Goal: Task Accomplishment & Management: Manage account settings

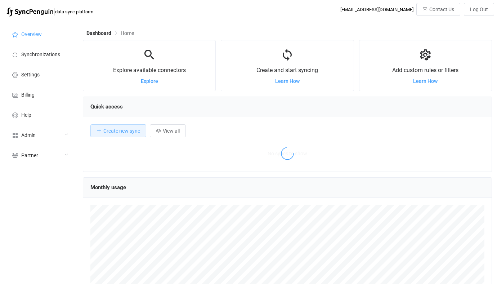
scroll to position [140, 409]
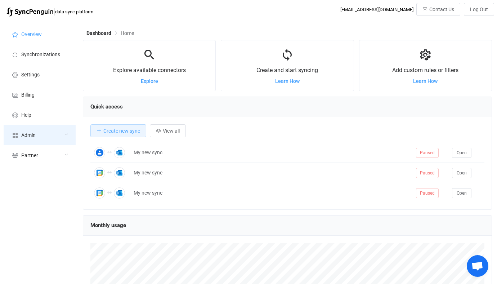
click at [53, 140] on div "Admin" at bounding box center [40, 135] width 72 height 20
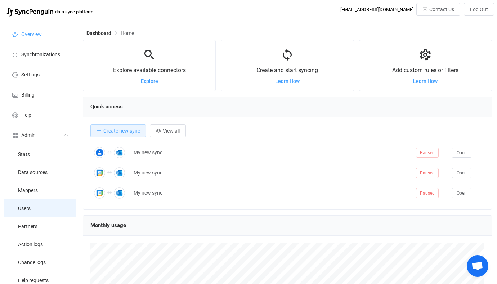
click at [44, 206] on li "Users" at bounding box center [40, 208] width 72 height 18
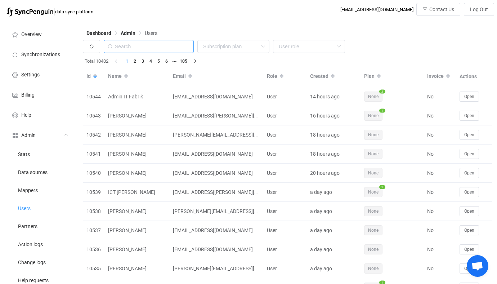
click at [145, 49] on input "text" at bounding box center [149, 46] width 90 height 13
paste input "[EMAIL_ADDRESS][PERSON_NAME][DOMAIN_NAME]"
type input "[EMAIL_ADDRESS][PERSON_NAME][DOMAIN_NAME]"
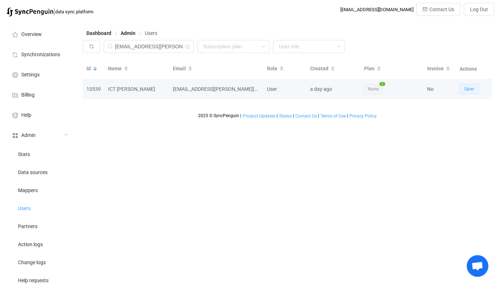
click at [469, 88] on span "Open" at bounding box center [469, 88] width 10 height 5
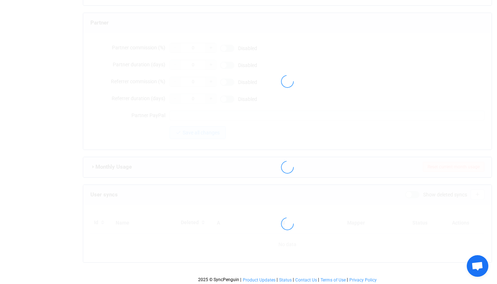
type input "[EMAIL_ADDRESS][PERSON_NAME][DOMAIN_NAME]"
type input "ICT [PERSON_NAME]"
type input "14"
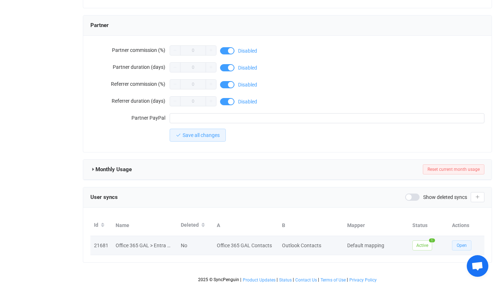
click at [459, 243] on span "Open" at bounding box center [462, 245] width 10 height 5
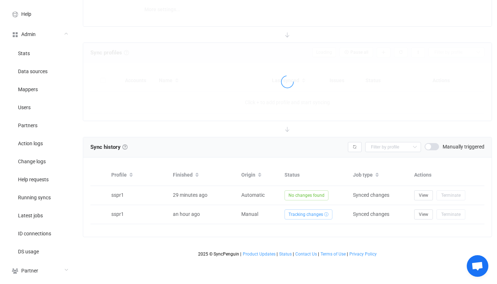
type input "Office 365 GAL → Outlook (one to many)"
type input "30 minutes"
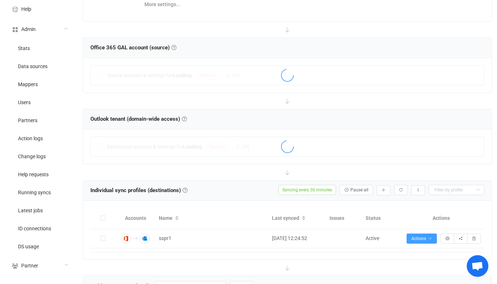
scroll to position [107, 0]
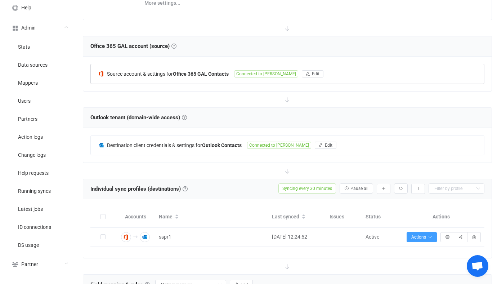
click at [239, 78] on div "Source account & settings for Office 365 GAL Contacts Connected to Vandoren Edit" at bounding box center [287, 73] width 393 height 19
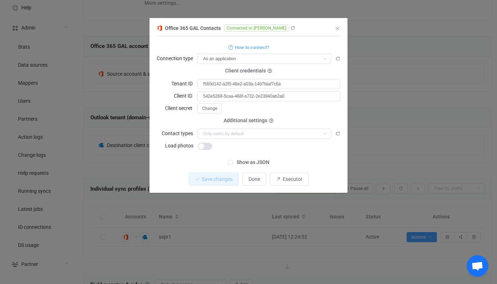
click at [126, 100] on div "Office 365 GAL Contacts Connected to Vandoren 1 { { "connectionType": "applicat…" at bounding box center [248, 142] width 497 height 284
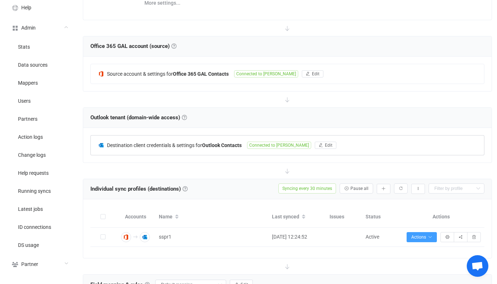
click at [163, 144] on span "Destination client credentials & settings for" at bounding box center [154, 145] width 95 height 6
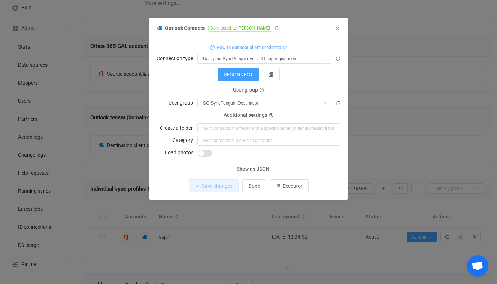
click at [122, 135] on div "Outlook Contacts Connected to Vandoren 1 { { "connectionType": "default", "acce…" at bounding box center [248, 142] width 497 height 284
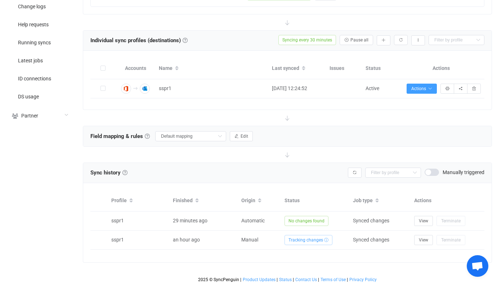
scroll to position [257, 0]
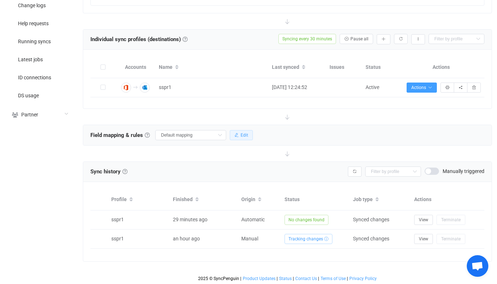
click at [239, 131] on button "Edit" at bounding box center [241, 135] width 23 height 10
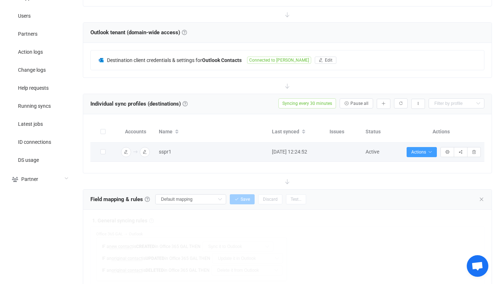
scroll to position [91, 0]
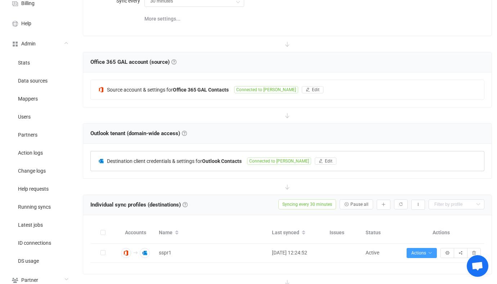
click at [196, 158] on span "Destination client credentials & settings for" at bounding box center [154, 161] width 95 height 6
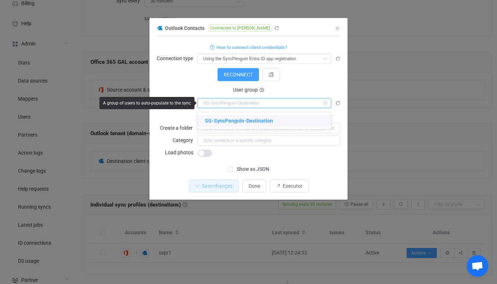
drag, startPoint x: 266, startPoint y: 103, endPoint x: 215, endPoint y: 103, distance: 50.8
click at [215, 103] on input "dialog" at bounding box center [264, 103] width 134 height 10
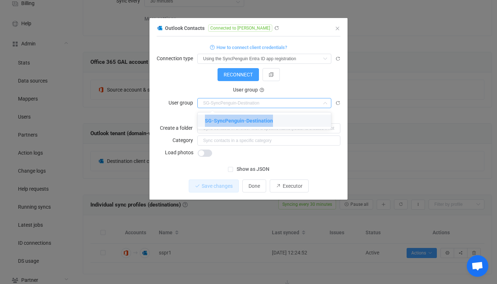
drag, startPoint x: 206, startPoint y: 121, endPoint x: 282, endPoint y: 121, distance: 76.0
click at [282, 121] on li "SG-SyncPenguin-Destination" at bounding box center [264, 120] width 133 height 12
type input "SG-SyncPenguin-Destination"
drag, startPoint x: 207, startPoint y: 120, endPoint x: 280, endPoint y: 119, distance: 73.5
click at [280, 119] on li "SG-SyncPenguin-Destination" at bounding box center [264, 120] width 133 height 12
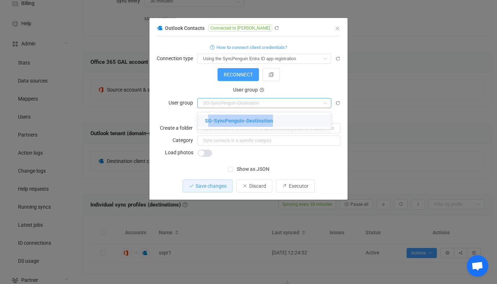
type input "SG-SyncPenguin-Destination"
click at [219, 102] on input "SG-SyncPenguin-Destination" at bounding box center [264, 103] width 134 height 10
copy span "SG-SyncPenguin-Destination"
drag, startPoint x: 203, startPoint y: 120, endPoint x: 278, endPoint y: 118, distance: 74.9
click at [278, 118] on li "SG-SyncPenguin-Destination" at bounding box center [264, 120] width 133 height 12
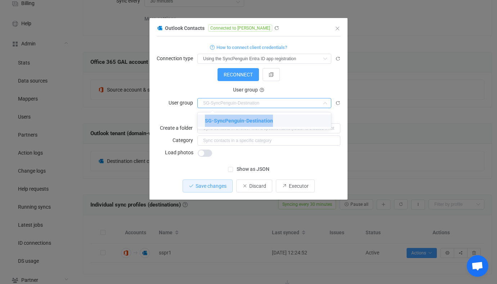
type input "SG-SyncPenguin-Destination"
click at [370, 132] on div "Outlook Contacts Connected to Vandoren 1 { { "connectionType": "default", "acce…" at bounding box center [248, 142] width 497 height 284
type input "SG-SyncPenguin-Destination"
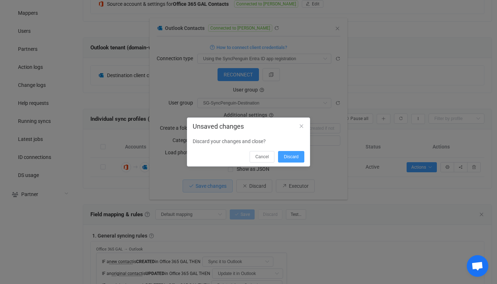
scroll to position [218, 0]
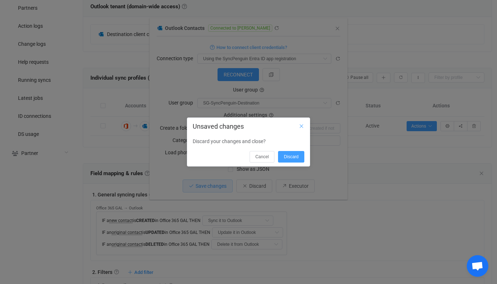
click at [299, 126] on icon "Close" at bounding box center [301, 126] width 6 height 6
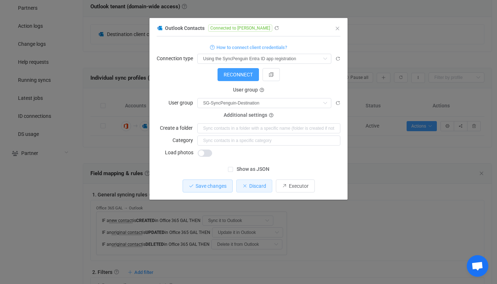
click at [257, 184] on span "Discard" at bounding box center [257, 186] width 17 height 6
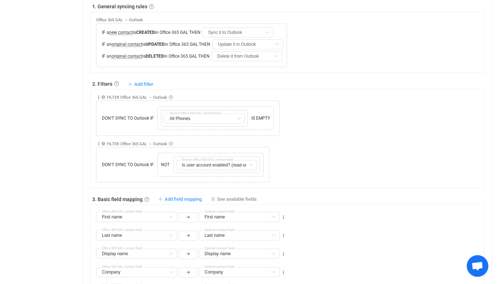
scroll to position [431, 0]
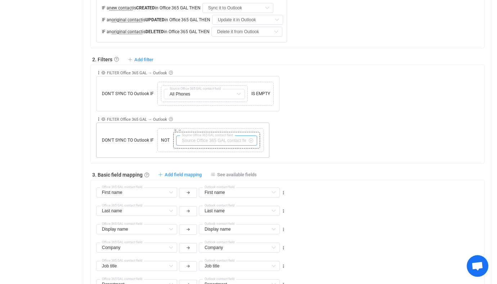
click at [207, 138] on input "text" at bounding box center [216, 140] width 81 height 10
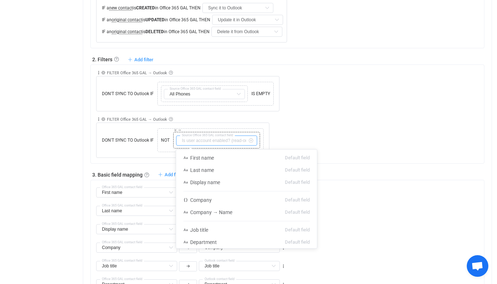
scroll to position [212, 0]
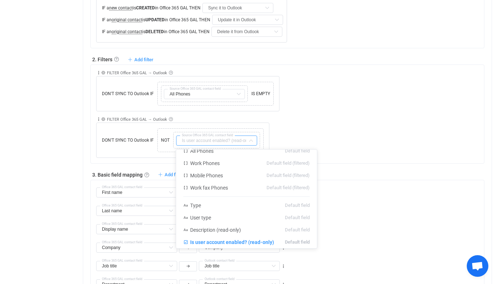
click at [318, 124] on div "Collapse Move up Move down Delete Rule description FILTER Office 365 GAL → Outl…" at bounding box center [290, 134] width 388 height 46
type input "Is user account enabled? (read-only)"
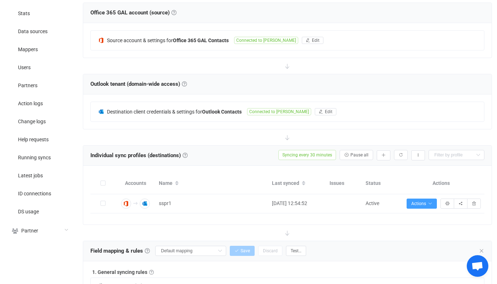
scroll to position [125, 0]
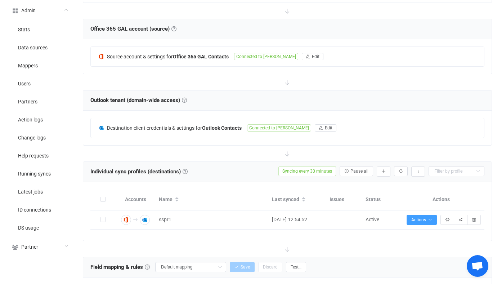
click at [201, 113] on div "Destination client credentials & settings for Outlook Contacts Connected to Van…" at bounding box center [287, 128] width 408 height 35
click at [201, 125] on span "Destination client credentials & settings for" at bounding box center [154, 128] width 95 height 6
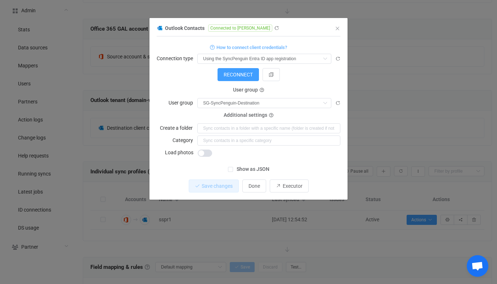
click at [120, 109] on div "Outlook Contacts Connected to Vandoren 1 { { "connectionType": "default", "acce…" at bounding box center [248, 142] width 497 height 284
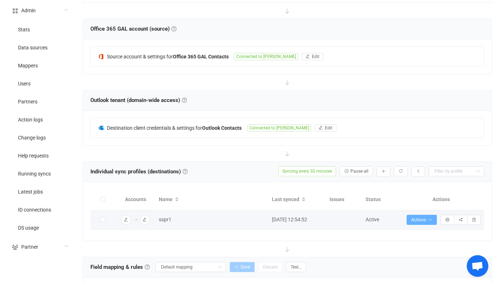
click at [415, 217] on span "Actions" at bounding box center [421, 219] width 21 height 5
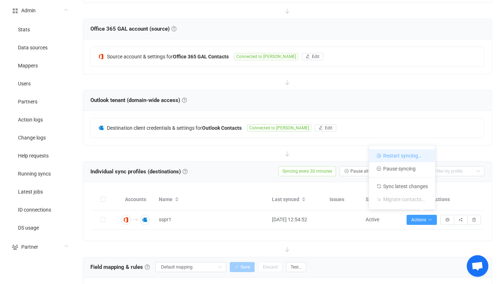
click at [390, 157] on li "Restart syncing…" at bounding box center [402, 155] width 66 height 13
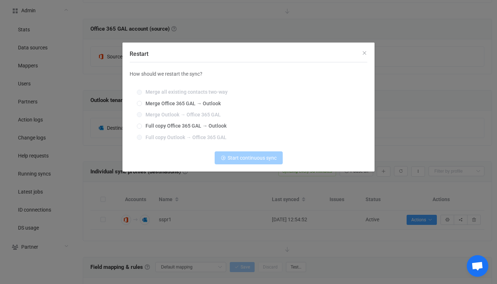
click at [232, 211] on div "Restart How should we restart the sync? Merge all existing contacts two-way Mer…" at bounding box center [248, 142] width 497 height 284
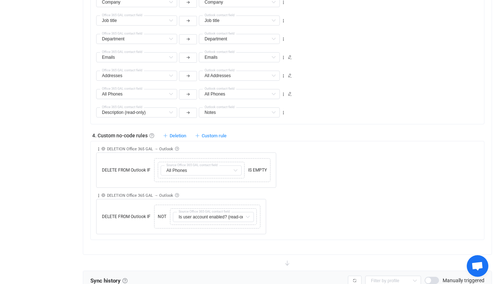
scroll to position [804, 0]
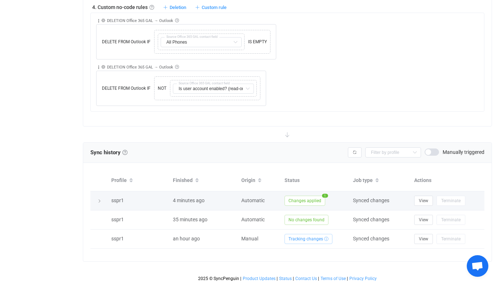
click at [300, 196] on span "Changes applied" at bounding box center [304, 201] width 41 height 10
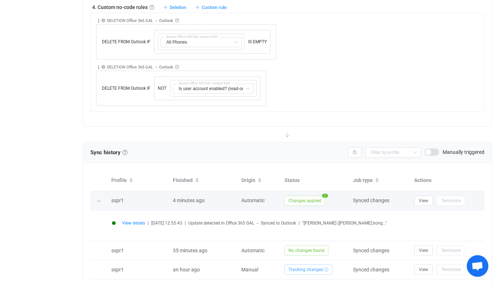
click at [300, 196] on span "Changes applied" at bounding box center [304, 201] width 41 height 10
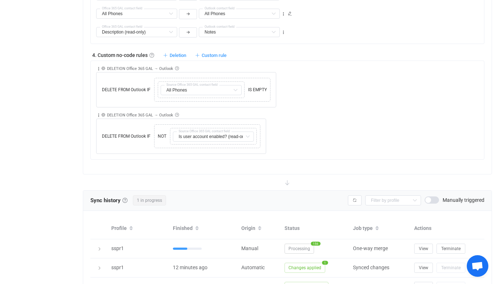
scroll to position [823, 0]
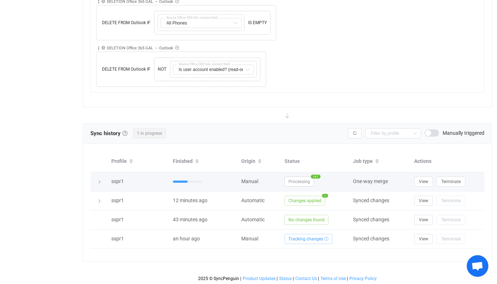
click at [297, 175] on td "Processing 161" at bounding box center [315, 181] width 68 height 19
click at [298, 178] on span "Processing" at bounding box center [299, 181] width 30 height 10
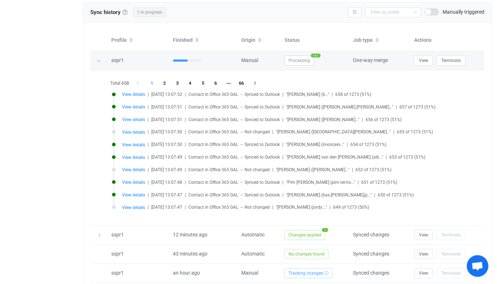
scroll to position [944, 0]
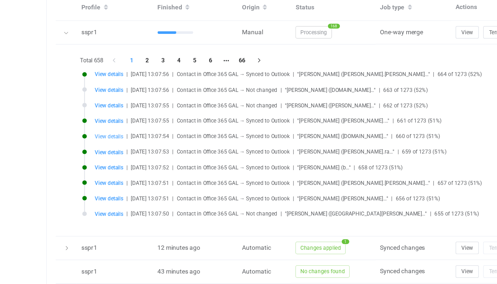
click at [136, 144] on span "View details" at bounding box center [133, 144] width 23 height 5
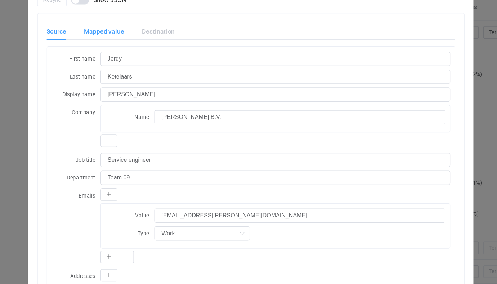
click at [117, 61] on div "Mapped value" at bounding box center [129, 59] width 47 height 14
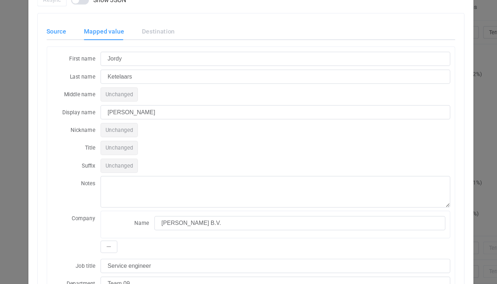
click at [101, 64] on div "Source" at bounding box center [94, 59] width 23 height 14
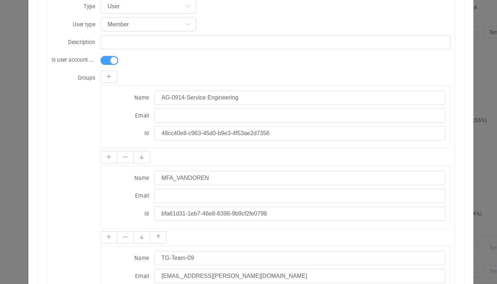
scroll to position [453, 0]
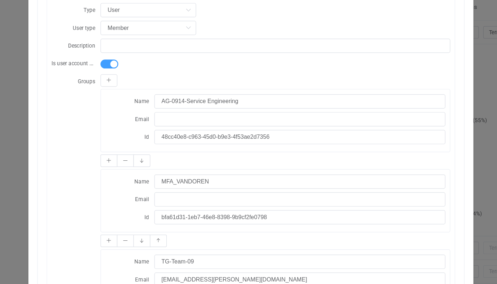
click at [64, 129] on div "Resync Show JSON Source Mapped value Destination First name Jordy Last name Ket…" at bounding box center [248, 142] width 497 height 284
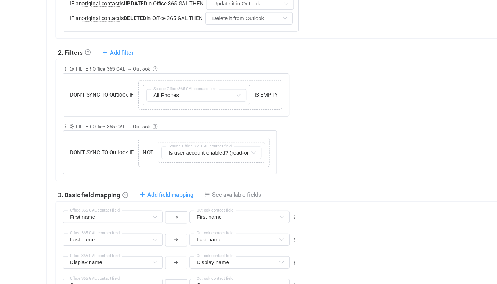
scroll to position [445, 0]
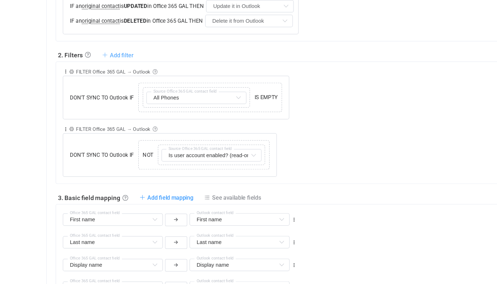
click at [143, 44] on span "Add filter" at bounding box center [143, 44] width 19 height 5
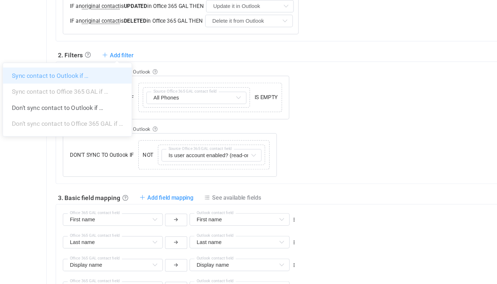
click at [130, 59] on li "Sync contact to Outlook if …" at bounding box center [100, 61] width 104 height 13
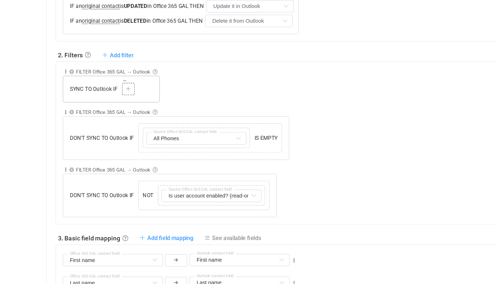
click at [147, 70] on icon at bounding box center [149, 72] width 4 height 4
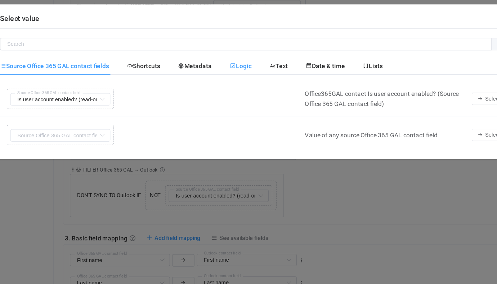
click at [233, 56] on span "Logic" at bounding box center [234, 53] width 18 height 6
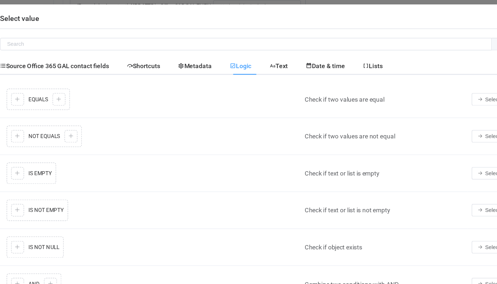
scroll to position [21, 0]
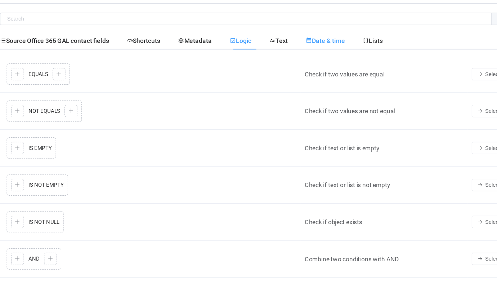
click at [326, 33] on time "Date & time" at bounding box center [303, 33] width 46 height 14
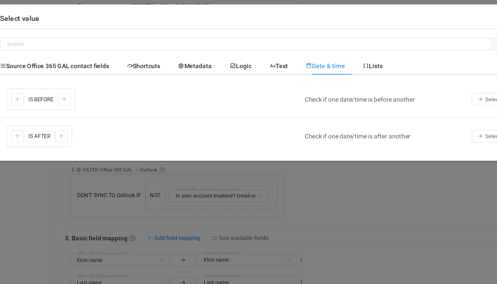
scroll to position [0, 0]
click at [349, 50] on span "Lists" at bounding box center [341, 53] width 16 height 6
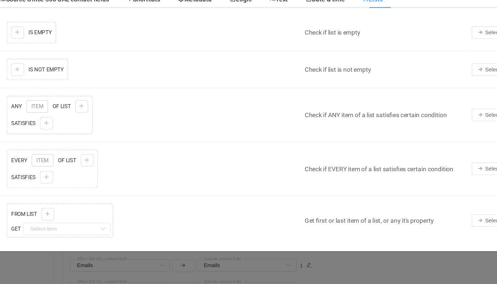
scroll to position [509, 0]
click at [428, 145] on icon "Select value" at bounding box center [428, 147] width 4 height 4
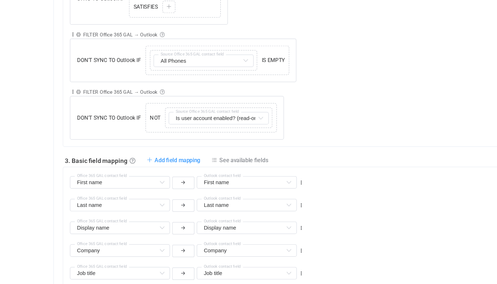
scroll to position [471, 0]
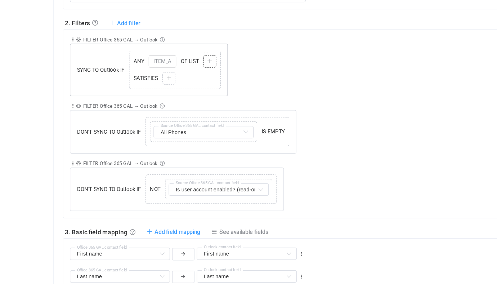
click at [207, 49] on div at bounding box center [209, 49] width 7 height 6
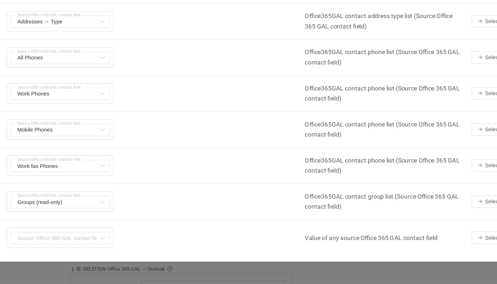
scroll to position [212, 0]
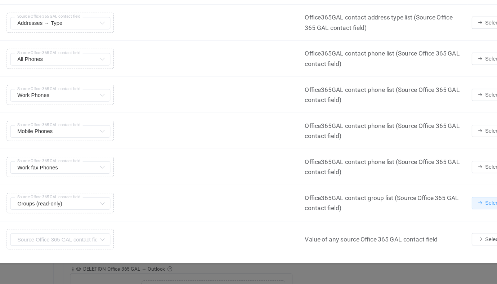
click at [434, 217] on span "Select" at bounding box center [438, 218] width 12 height 5
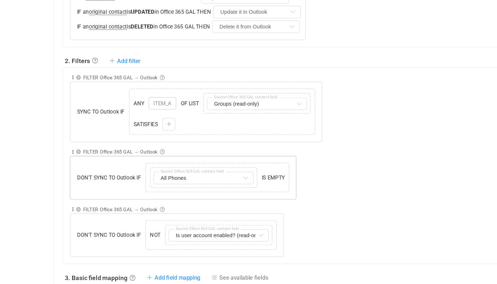
scroll to position [430, 0]
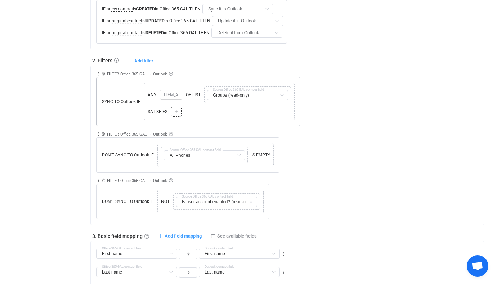
click at [172, 111] on div "Copy Cut Paste TYPE MISMATCH Select value" at bounding box center [176, 112] width 10 height 10
click at [179, 111] on div at bounding box center [176, 111] width 7 height 6
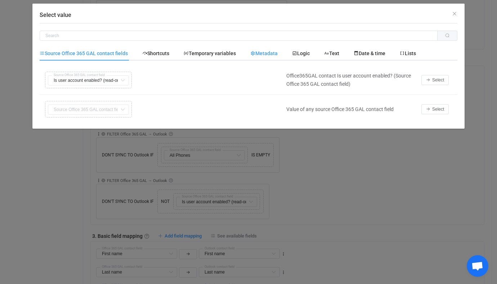
click at [260, 50] on span "Metadata" at bounding box center [263, 53] width 27 height 6
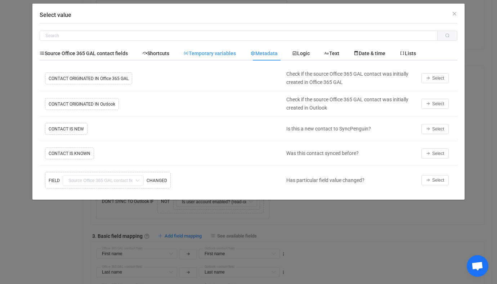
click at [228, 55] on span "Temporary variables" at bounding box center [210, 53] width 52 height 6
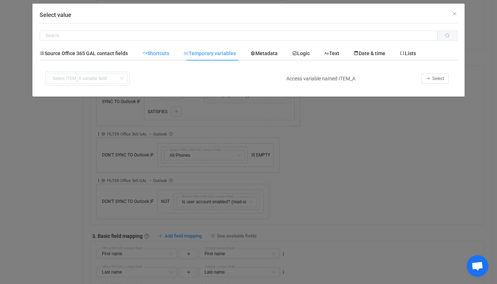
click at [170, 49] on div "Shortcuts" at bounding box center [155, 53] width 41 height 14
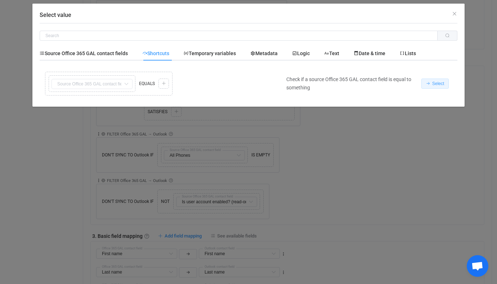
click at [421, 87] on button "Select" at bounding box center [434, 83] width 27 height 10
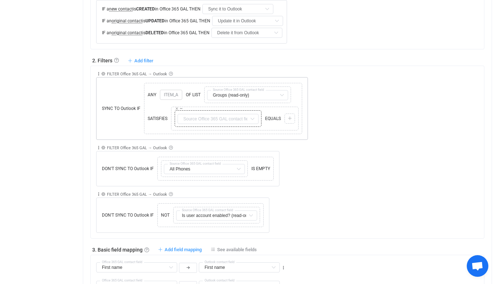
click at [179, 109] on div "Copy Cut Replace" at bounding box center [179, 109] width 9 height 4
click at [177, 107] on icon at bounding box center [177, 109] width 4 height 4
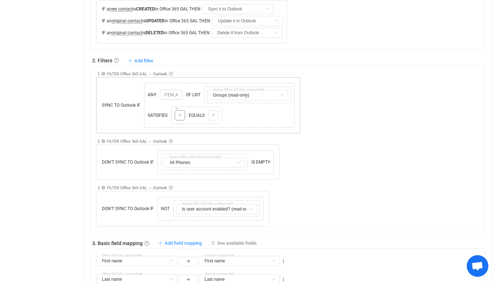
click at [184, 113] on div "Copy Cut Paste TYPE MISMATCH Select value" at bounding box center [180, 115] width 10 height 10
click at [179, 114] on icon at bounding box center [180, 115] width 4 height 4
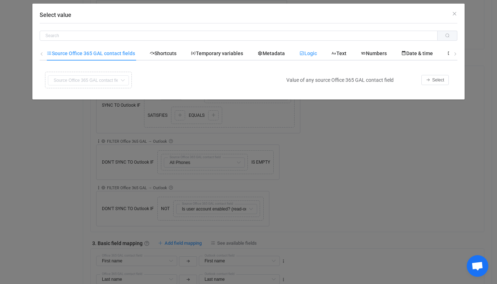
click at [313, 54] on span "Logic" at bounding box center [308, 53] width 18 height 6
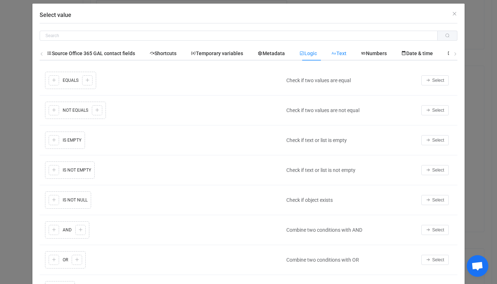
click at [341, 55] on span "Text" at bounding box center [338, 53] width 15 height 6
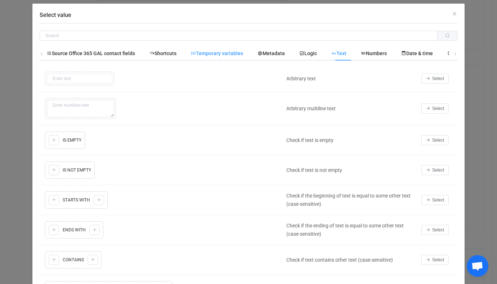
click at [218, 54] on span "Temporary variables" at bounding box center [217, 53] width 52 height 6
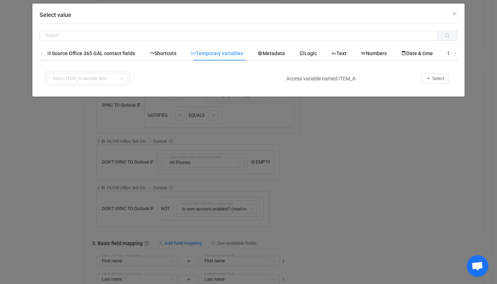
click at [431, 85] on td "Select" at bounding box center [438, 79] width 40 height 26
click at [432, 77] on button "Select" at bounding box center [434, 78] width 27 height 10
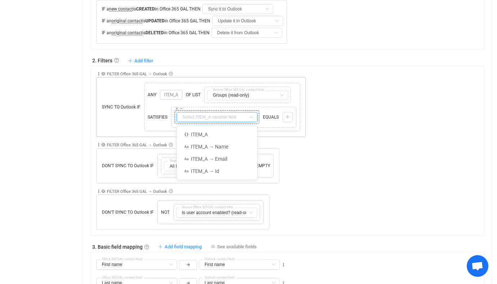
click at [217, 116] on input "text" at bounding box center [216, 117] width 81 height 10
click at [215, 140] on li "ITEM_A" at bounding box center [217, 134] width 80 height 12
type input "ITEM_A"
click at [215, 140] on body "| data sync platform vitaliyherasymiv+74@gmail.com Contact Us Log Out Overview …" at bounding box center [248, 238] width 497 height 1331
click at [216, 109] on div "Copy Cut Replace TYPE MISMATCH" at bounding box center [217, 109] width 84 height 4
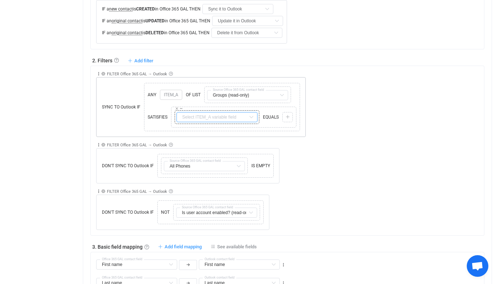
click at [216, 116] on input "text" at bounding box center [216, 117] width 81 height 10
click at [212, 170] on span "ITEM_A → Id" at bounding box center [205, 171] width 28 height 6
type input "ITEM_A → Id"
click at [283, 117] on div "Copy Cut Paste TYPE MISMATCH Select value" at bounding box center [287, 117] width 10 height 10
click at [288, 116] on icon at bounding box center [288, 117] width 4 height 4
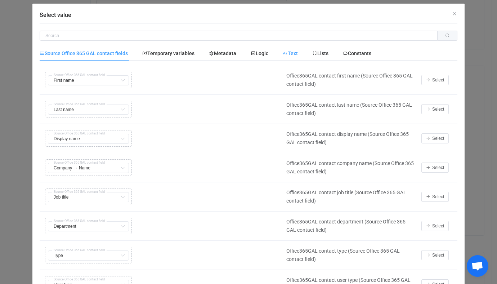
click at [291, 54] on span "Text" at bounding box center [290, 53] width 15 height 6
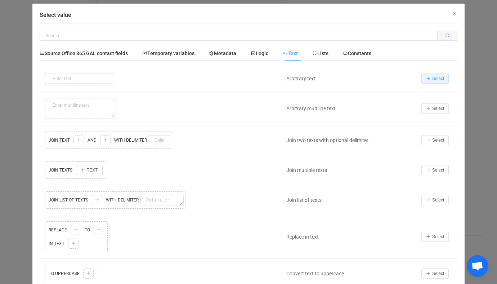
click at [432, 80] on span "Select" at bounding box center [438, 78] width 12 height 5
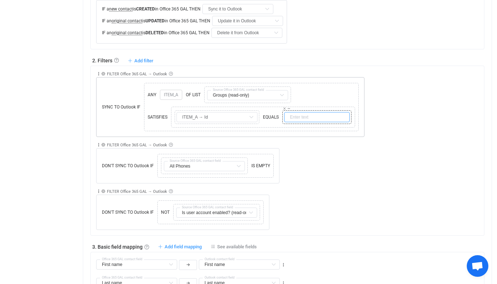
click at [298, 114] on input "text" at bounding box center [317, 117] width 66 height 10
click at [309, 114] on input "GROUP_ID" at bounding box center [317, 117] width 66 height 10
type input "GROUP_ID"
click at [347, 145] on div "Collapse Move up Move down Delete Rule description FILTER Office 365 GAL → Outl…" at bounding box center [290, 160] width 388 height 46
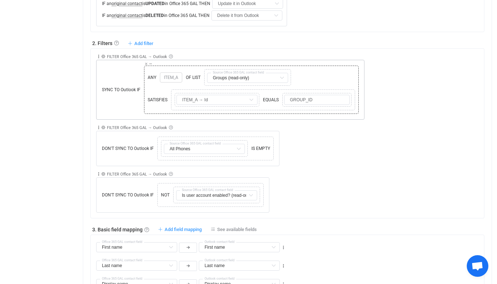
scroll to position [447, 0]
click at [207, 141] on span "Source Office 365 GAL contact field" at bounding box center [195, 142] width 55 height 3
click at [206, 149] on input "text" at bounding box center [204, 148] width 81 height 10
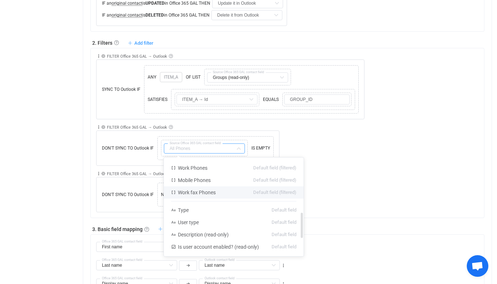
scroll to position [208, 0]
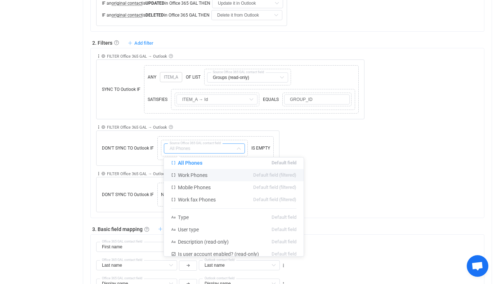
click at [322, 136] on div "Collapse Move up Move down Delete Rule description FILTER Office 365 GAL → Outl…" at bounding box center [290, 142] width 388 height 46
type input "All Phones"
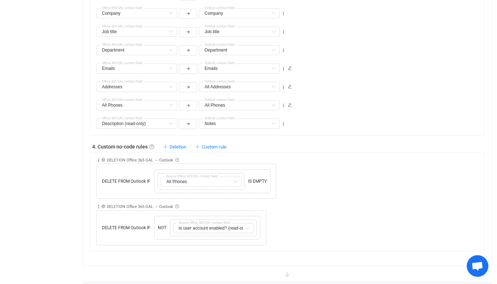
scroll to position [799, 0]
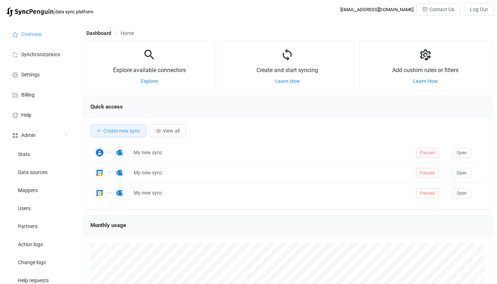
scroll to position [140, 409]
click at [45, 208] on li "Users" at bounding box center [40, 208] width 72 height 18
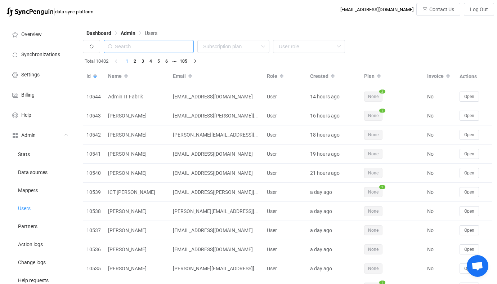
click at [151, 46] on input "text" at bounding box center [149, 46] width 90 height 13
paste input "[PERSON_NAME][EMAIL_ADDRESS][DOMAIN_NAME]"
type input "[PERSON_NAME][EMAIL_ADDRESS][DOMAIN_NAME]"
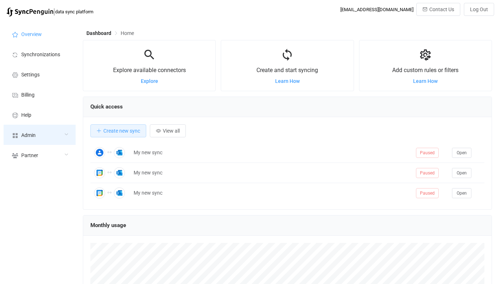
click at [37, 132] on div "Admin" at bounding box center [40, 135] width 72 height 20
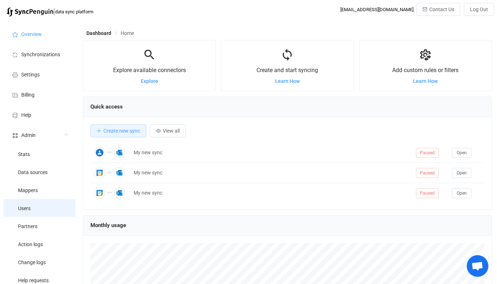
click at [46, 207] on li "Users" at bounding box center [40, 208] width 72 height 18
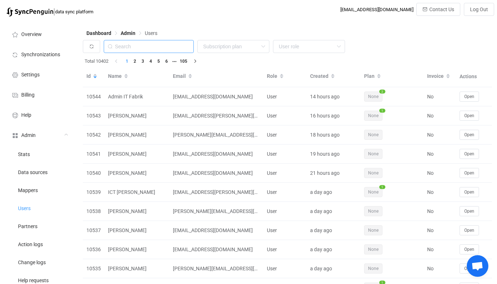
click at [157, 43] on input "text" at bounding box center [149, 46] width 90 height 13
paste input "[PERSON_NAME][EMAIL_ADDRESS][DOMAIN_NAME]"
type input "[PERSON_NAME][EMAIL_ADDRESS][DOMAIN_NAME]"
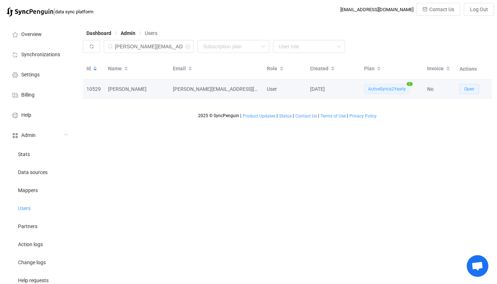
click at [470, 91] on span "Open" at bounding box center [469, 88] width 10 height 5
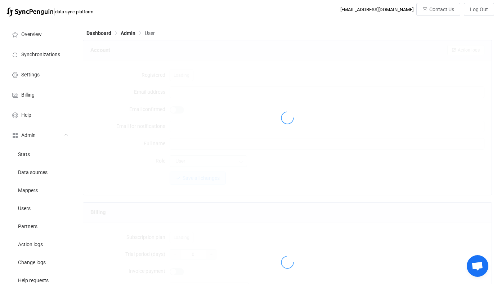
type input "[PERSON_NAME][EMAIL_ADDRESS][DOMAIN_NAME]"
type input "[PERSON_NAME]"
type input "14"
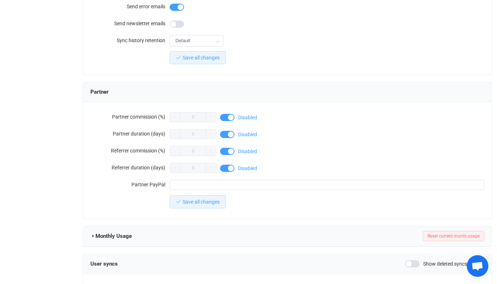
scroll to position [665, 0]
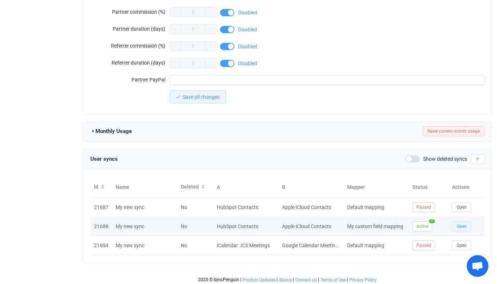
click at [466, 224] on span "Open" at bounding box center [462, 226] width 10 height 5
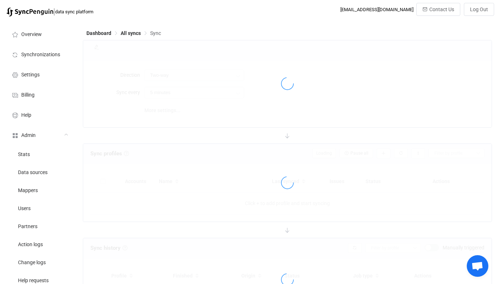
type input "10 minutes"
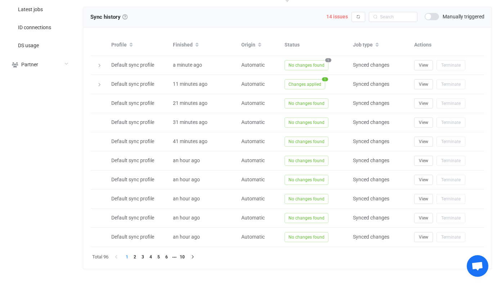
scroll to position [61, 0]
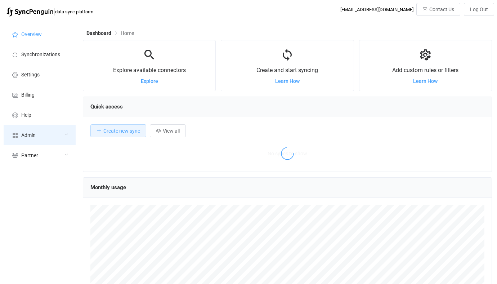
scroll to position [140, 409]
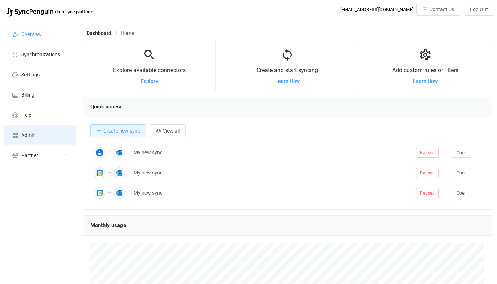
click at [15, 136] on icon at bounding box center [15, 135] width 9 height 6
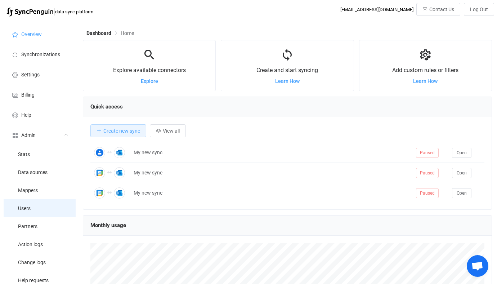
click at [36, 201] on li "Users" at bounding box center [40, 208] width 72 height 18
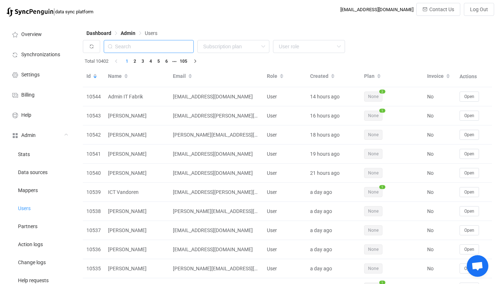
click at [145, 49] on input "text" at bounding box center [149, 46] width 90 height 13
paste input "[PERSON_NAME][EMAIL_ADDRESS][DOMAIN_NAME]"
type input "[PERSON_NAME][EMAIL_ADDRESS][DOMAIN_NAME]"
